Goal: Navigation & Orientation: Find specific page/section

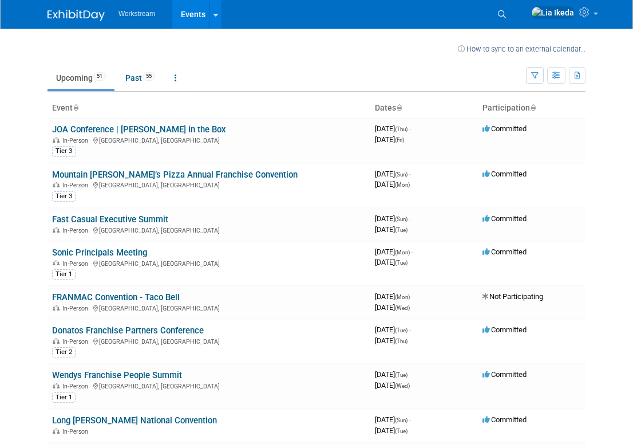
click at [393, 108] on th "Dates" at bounding box center [425, 107] width 108 height 19
click at [399, 108] on icon at bounding box center [399, 108] width 6 height 7
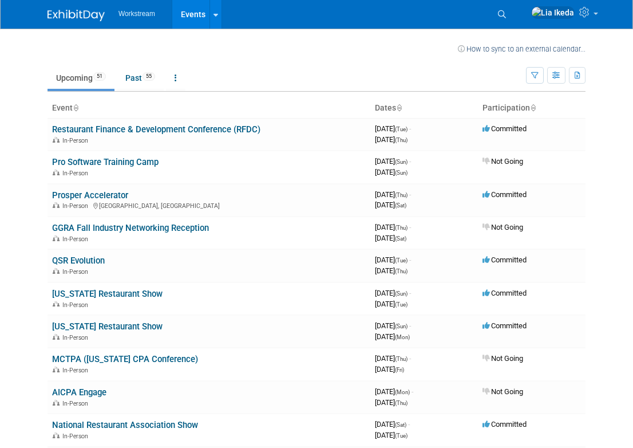
click at [399, 108] on icon at bounding box center [399, 108] width 6 height 7
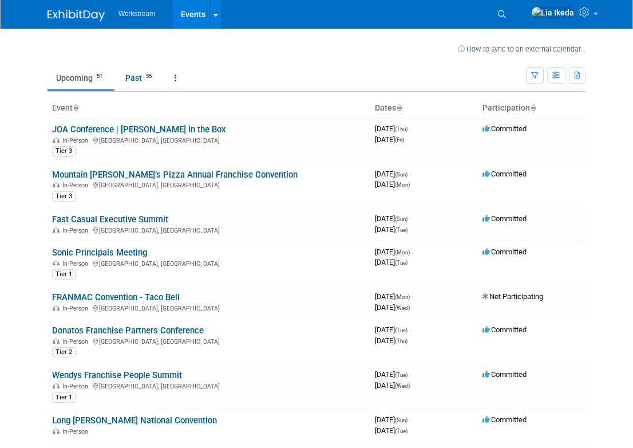
click at [400, 108] on icon at bounding box center [399, 108] width 6 height 7
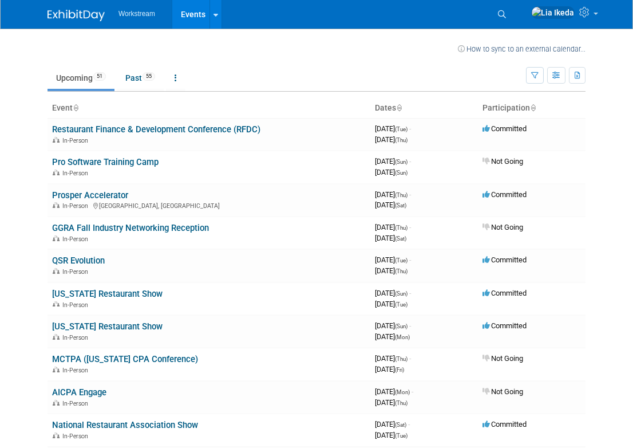
click at [400, 108] on icon at bounding box center [399, 108] width 6 height 7
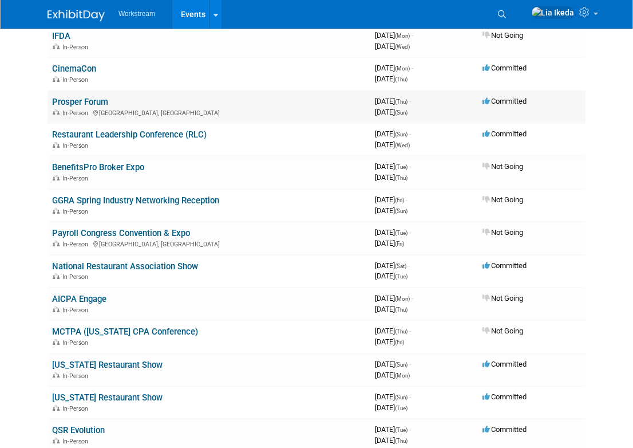
scroll to position [1392, 0]
